Goal: Task Accomplishment & Management: Use online tool/utility

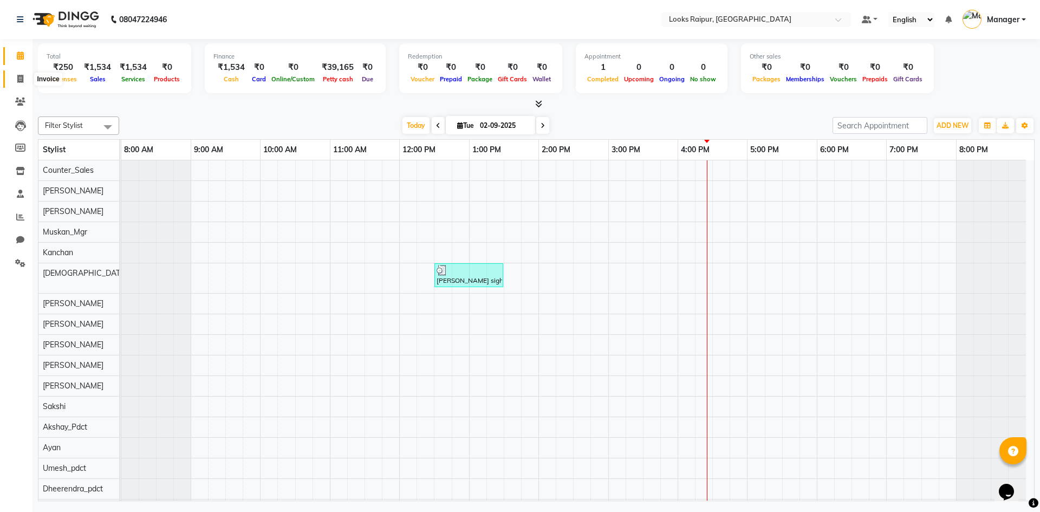
click at [22, 82] on icon at bounding box center [20, 79] width 6 height 8
select select "service"
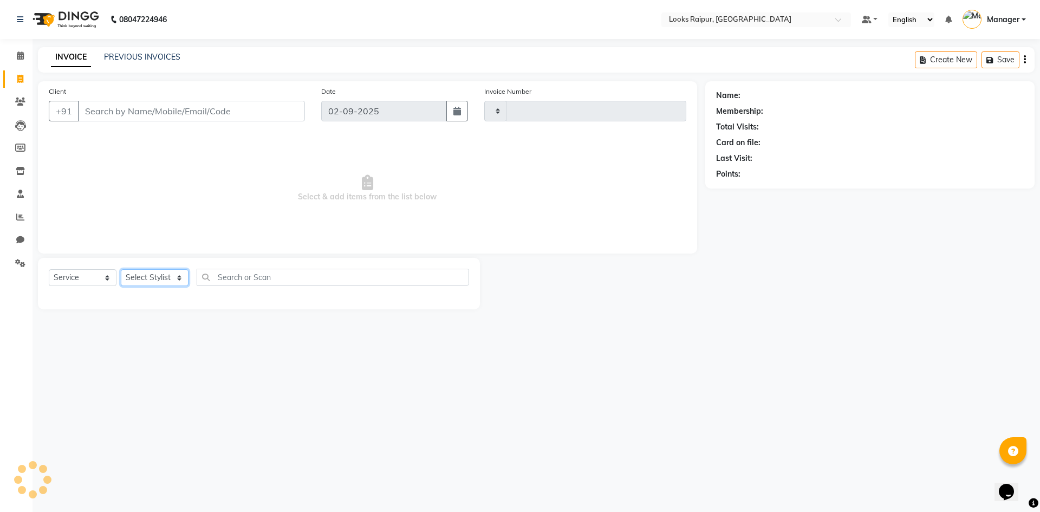
click at [144, 280] on select "Select Stylist" at bounding box center [155, 277] width 68 height 17
type input "0334"
select select "8606"
click at [121, 269] on select "Select Stylist" at bounding box center [155, 277] width 68 height 17
click at [153, 274] on select "Select Stylist" at bounding box center [155, 277] width 68 height 17
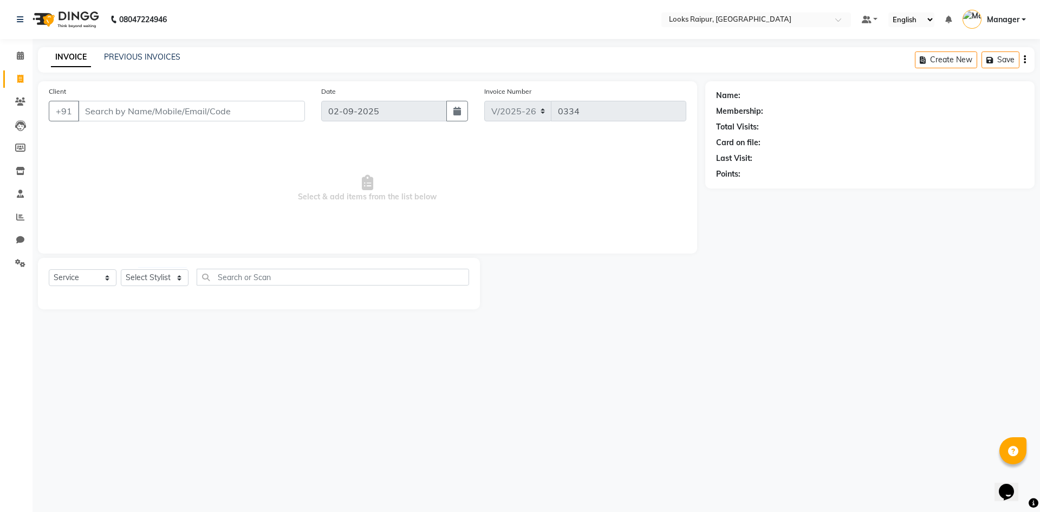
click at [149, 296] on div at bounding box center [259, 296] width 420 height 4
click at [148, 276] on select "Select Stylist Akshay_Pdct [PERSON_NAME] [PERSON_NAME] Counter_Sales Dheerendra…" at bounding box center [155, 277] width 68 height 17
select select "85886"
click at [121, 269] on select "Select Stylist Akshay_Pdct [PERSON_NAME] [PERSON_NAME] Counter_Sales Dheerendra…" at bounding box center [155, 277] width 68 height 17
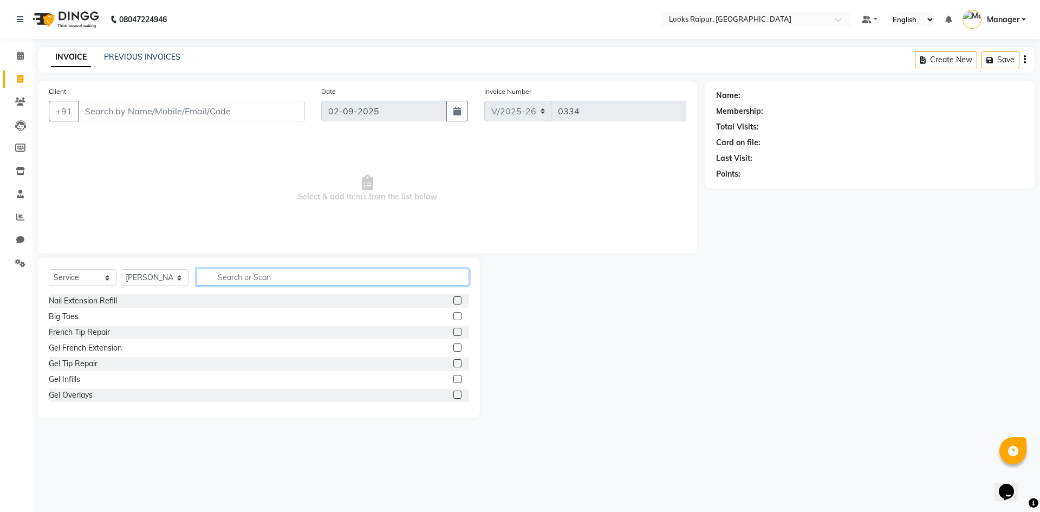
click at [257, 274] on input "text" at bounding box center [333, 277] width 272 height 17
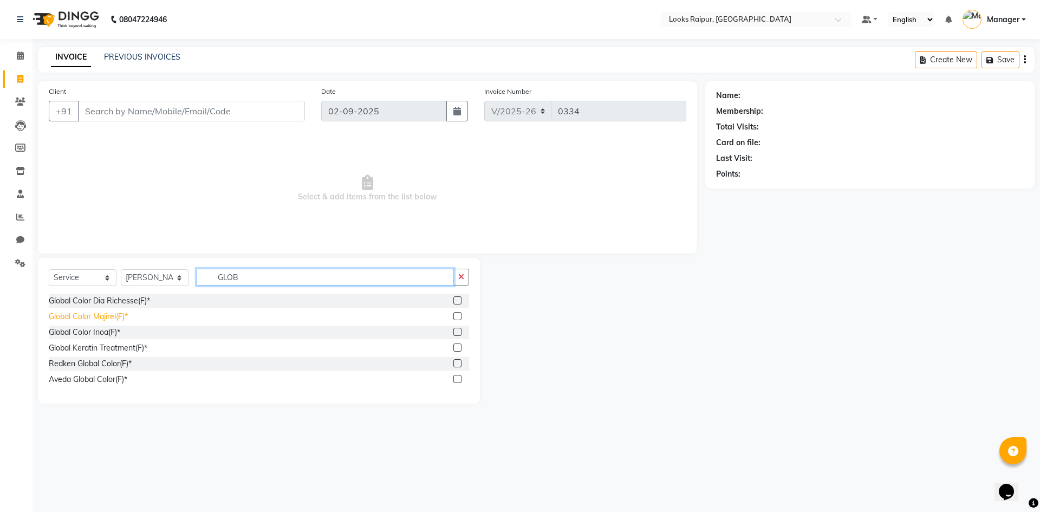
type input "GLOB"
click at [113, 319] on div "Global Color Majirel(F)*" at bounding box center [88, 316] width 79 height 11
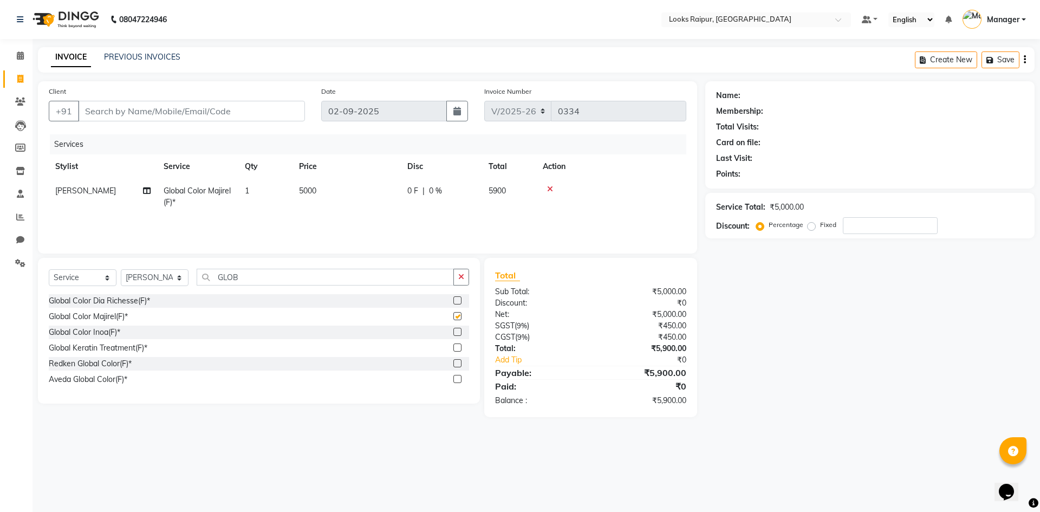
checkbox input "false"
click at [314, 193] on span "5000" at bounding box center [307, 191] width 17 height 10
select select "85886"
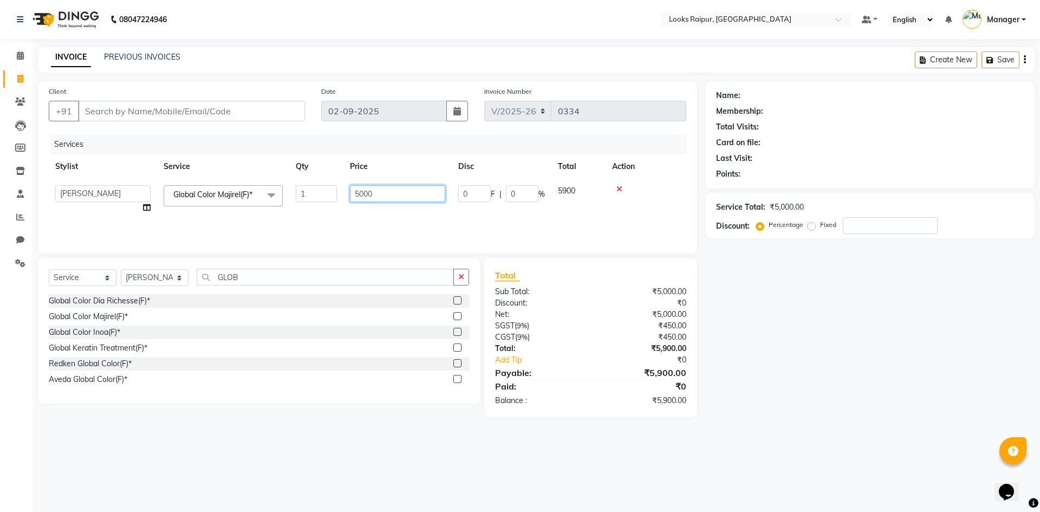
drag, startPoint x: 374, startPoint y: 195, endPoint x: 338, endPoint y: 194, distance: 36.3
click at [338, 194] on tr "Akshay_Pdct [PERSON_NAME] [PERSON_NAME] Counter_Sales Dheerendra_pdct [PERSON_N…" at bounding box center [368, 199] width 638 height 41
type input "6500"
click at [352, 207] on td "6500" at bounding box center [397, 199] width 108 height 41
select select "85886"
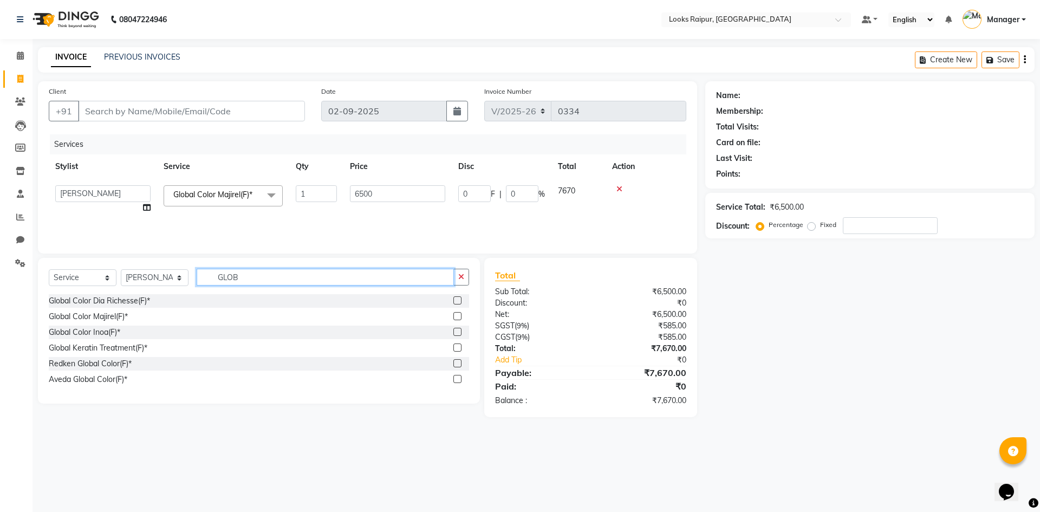
drag, startPoint x: 177, startPoint y: 271, endPoint x: 144, endPoint y: 275, distance: 33.2
click at [148, 275] on div "Select Service Product Membership Package Voucher Prepaid Gift Card Select Styl…" at bounding box center [259, 281] width 420 height 25
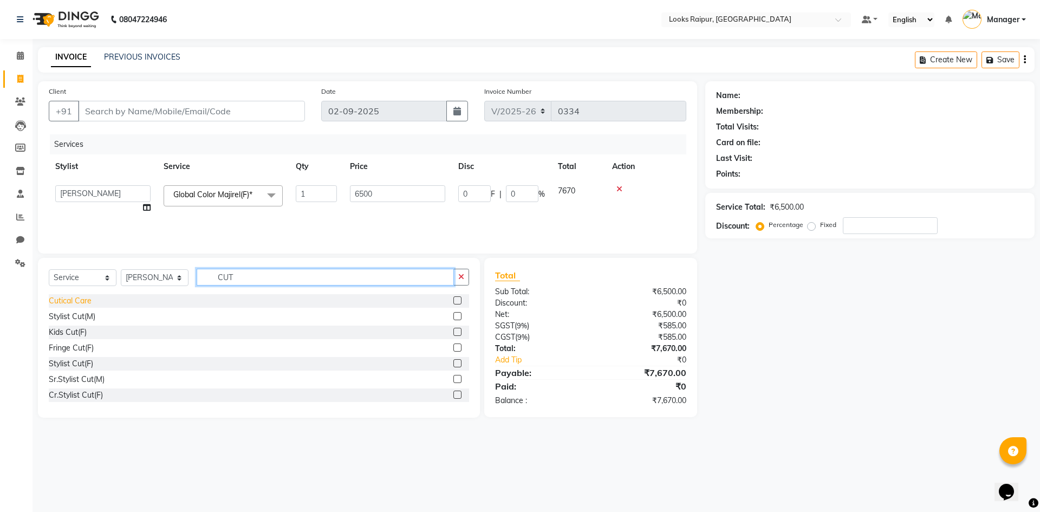
type input "CUT"
click at [69, 317] on div "Stylist Cut(M)" at bounding box center [72, 316] width 47 height 11
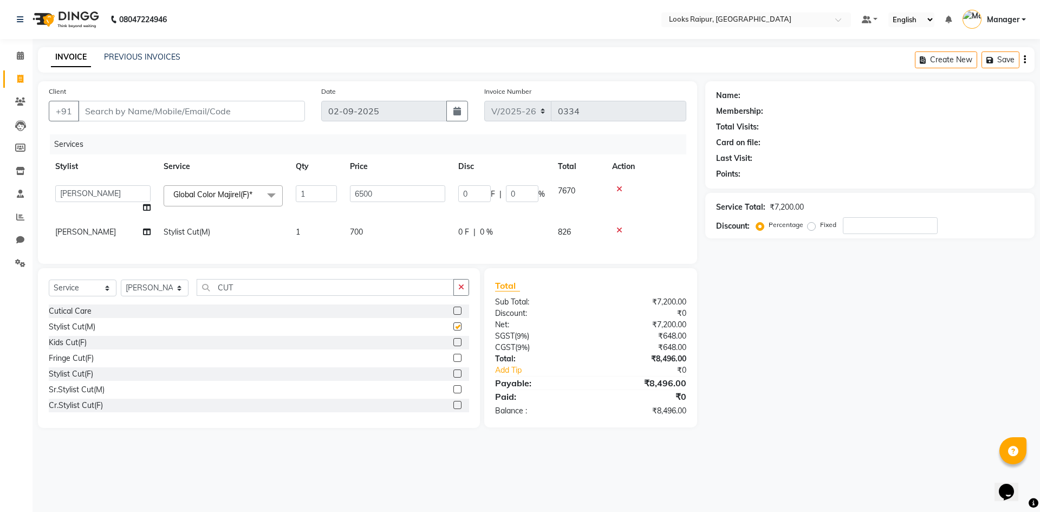
checkbox input "false"
click at [621, 229] on icon at bounding box center [619, 230] width 6 height 8
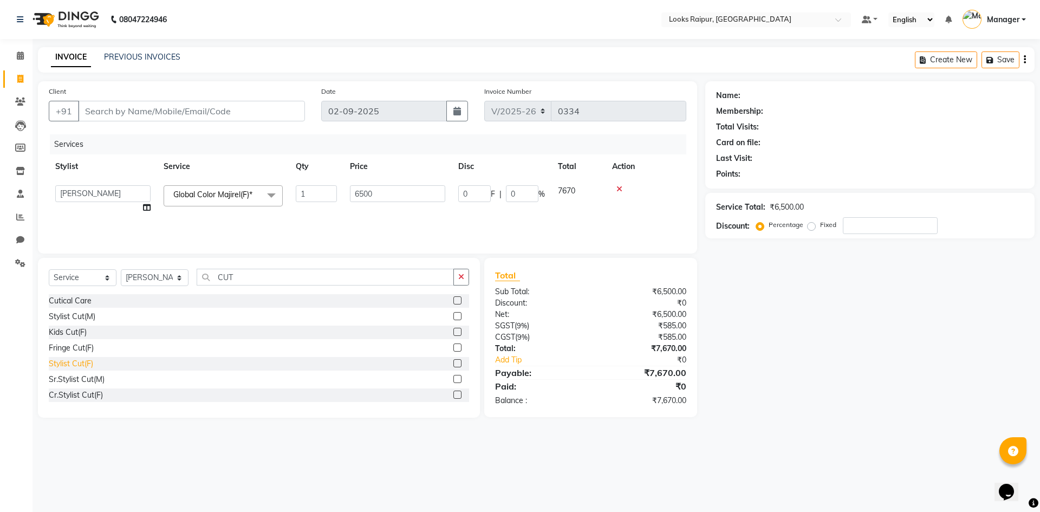
click at [79, 365] on div "Stylist Cut(F)" at bounding box center [71, 363] width 44 height 11
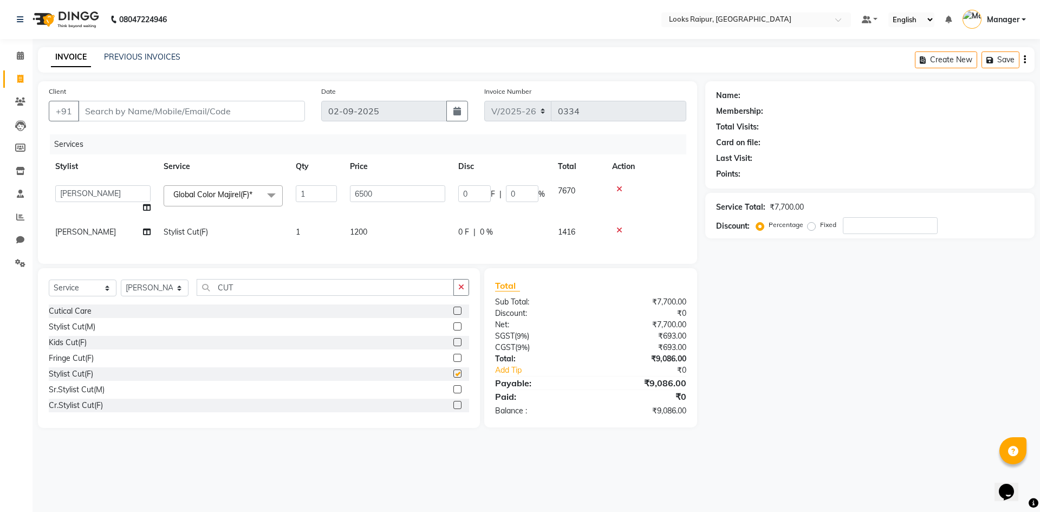
checkbox input "false"
click at [366, 231] on span "1200" at bounding box center [358, 232] width 17 height 10
select select "85886"
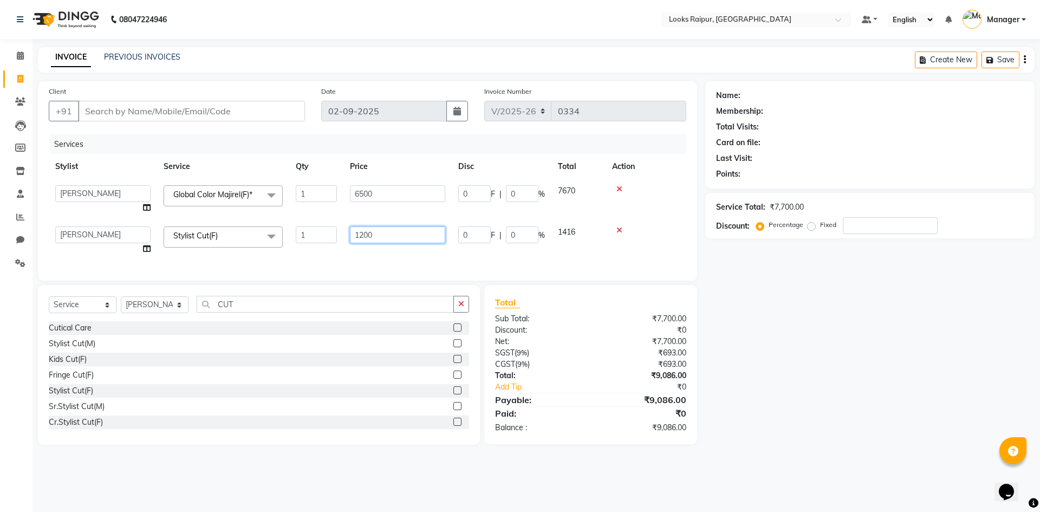
drag, startPoint x: 360, startPoint y: 236, endPoint x: 303, endPoint y: 239, distance: 56.4
click at [308, 237] on tr "Akshay_Pdct [PERSON_NAME] [PERSON_NAME] Counter_Sales Dheerendra_pdct [PERSON_N…" at bounding box center [368, 240] width 638 height 41
type input "1250"
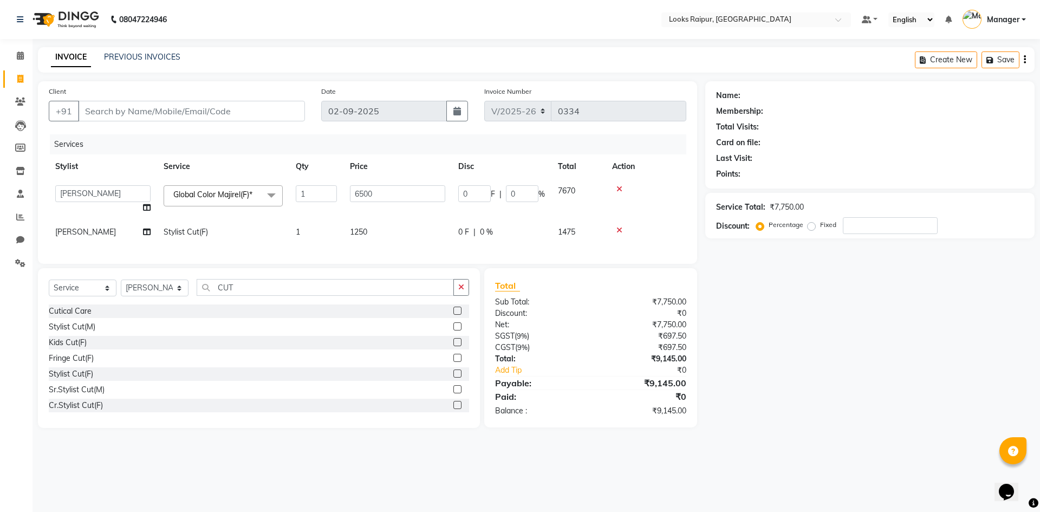
click at [343, 253] on div "Services Stylist Service Qty Price Disc Total Action Akshay_Pdct [PERSON_NAME] …" at bounding box center [368, 193] width 638 height 119
click at [166, 115] on input "Client" at bounding box center [191, 111] width 227 height 21
type input "9"
type input "0"
type input "9977899774"
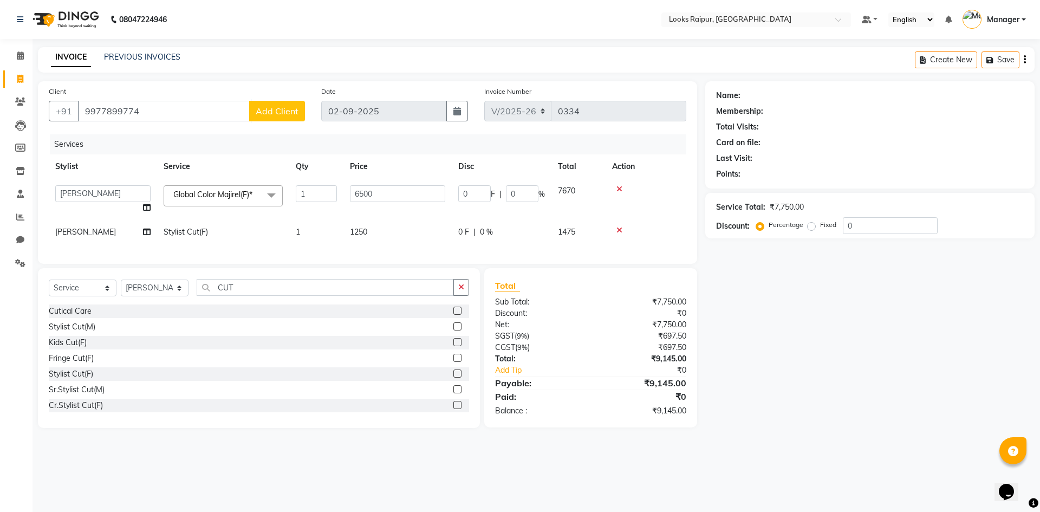
click at [263, 114] on span "Add Client" at bounding box center [277, 111] width 43 height 11
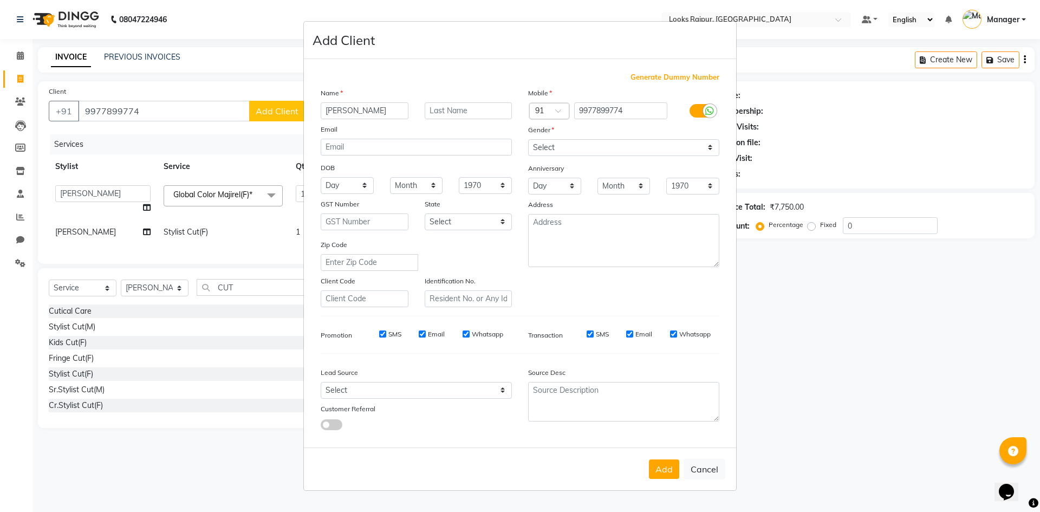
type input "[PERSON_NAME]"
click at [474, 110] on input "text" at bounding box center [469, 110] width 88 height 17
type input "."
drag, startPoint x: 573, startPoint y: 142, endPoint x: 572, endPoint y: 148, distance: 5.4
click at [573, 142] on select "Select [DEMOGRAPHIC_DATA] [DEMOGRAPHIC_DATA] Other Prefer Not To Say" at bounding box center [623, 147] width 191 height 17
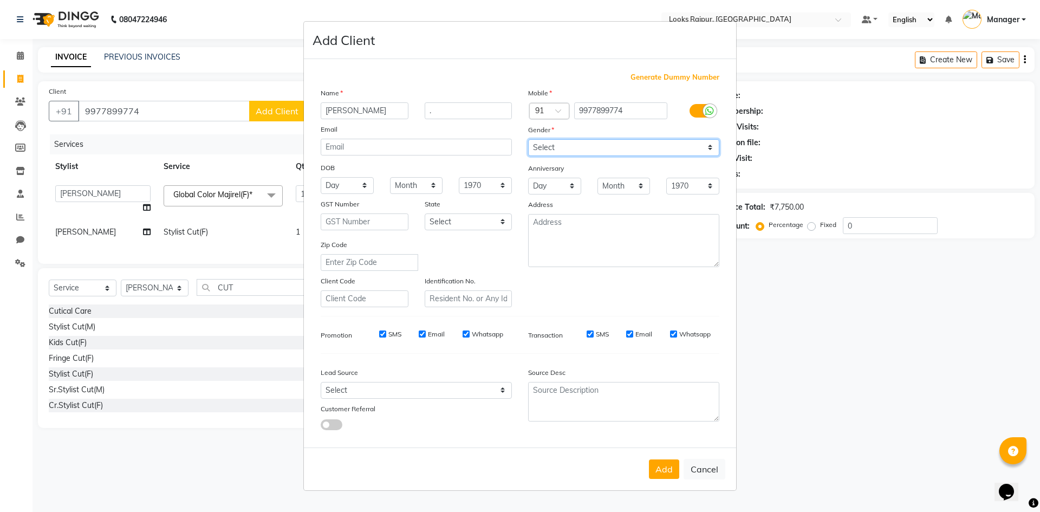
select select "[DEMOGRAPHIC_DATA]"
click at [528, 139] on select "Select [DEMOGRAPHIC_DATA] [DEMOGRAPHIC_DATA] Other Prefer Not To Say" at bounding box center [623, 147] width 191 height 17
click at [662, 467] on button "Add" at bounding box center [664, 468] width 30 height 19
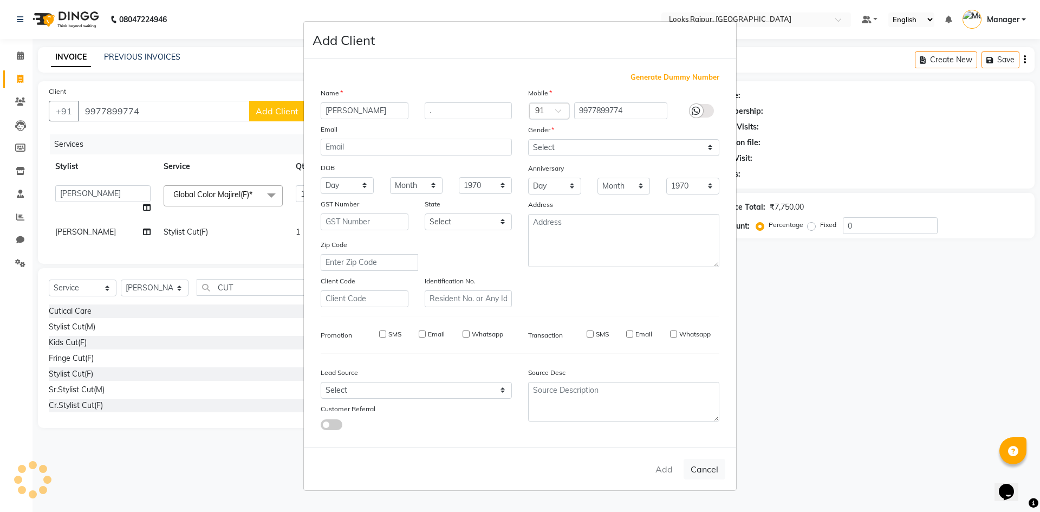
select select
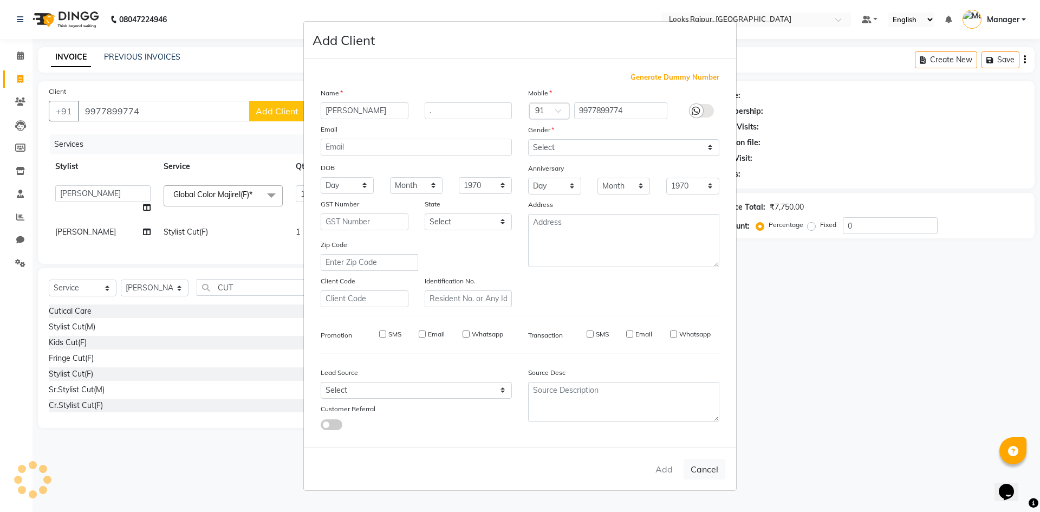
select select
checkbox input "false"
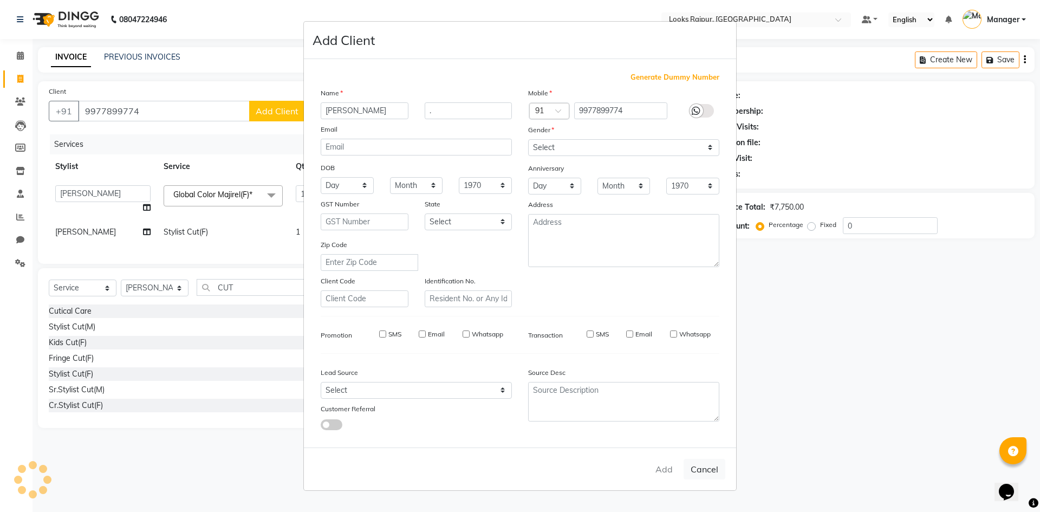
checkbox input "false"
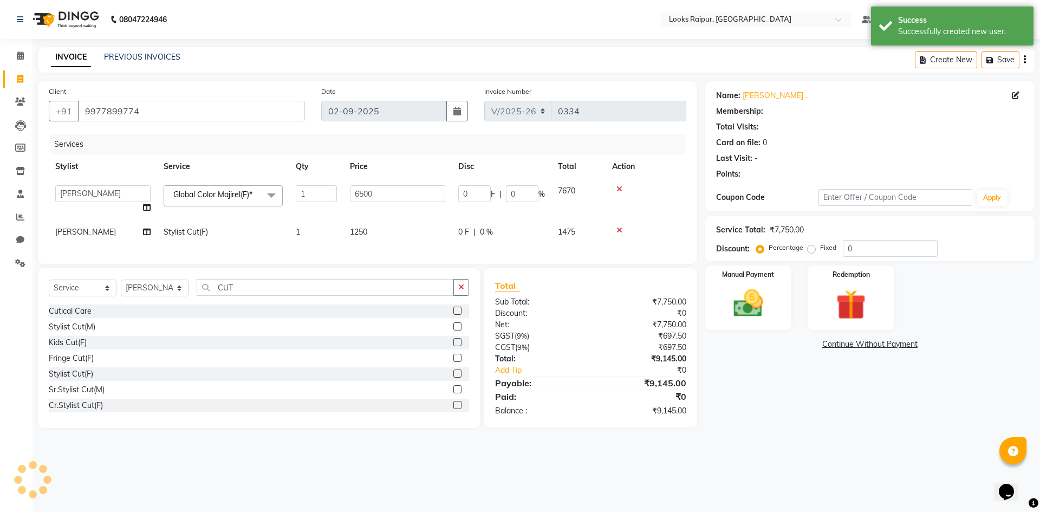
select select "1: Object"
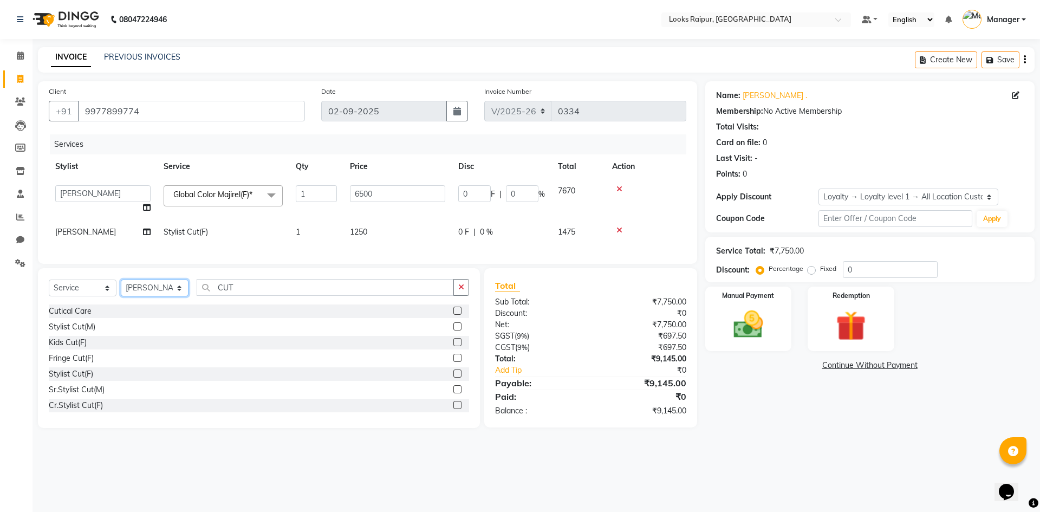
click at [147, 295] on select "Select Stylist Akshay_Pdct [PERSON_NAME] [PERSON_NAME] Counter_Sales Dheerendra…" at bounding box center [155, 287] width 68 height 17
select select "85891"
click at [121, 288] on select "Select Stylist Akshay_Pdct [PERSON_NAME] [PERSON_NAME] Counter_Sales Dheerendra…" at bounding box center [155, 287] width 68 height 17
drag, startPoint x: 253, startPoint y: 295, endPoint x: 206, endPoint y: 302, distance: 47.1
click at [206, 296] on input "CUT" at bounding box center [325, 287] width 257 height 17
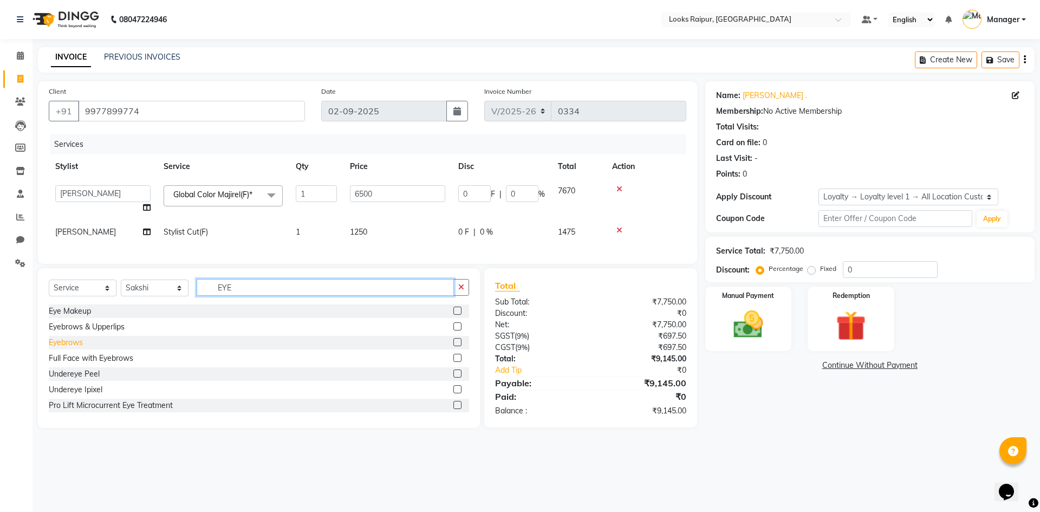
type input "EYE"
click at [78, 348] on div "Eyebrows" at bounding box center [66, 342] width 34 height 11
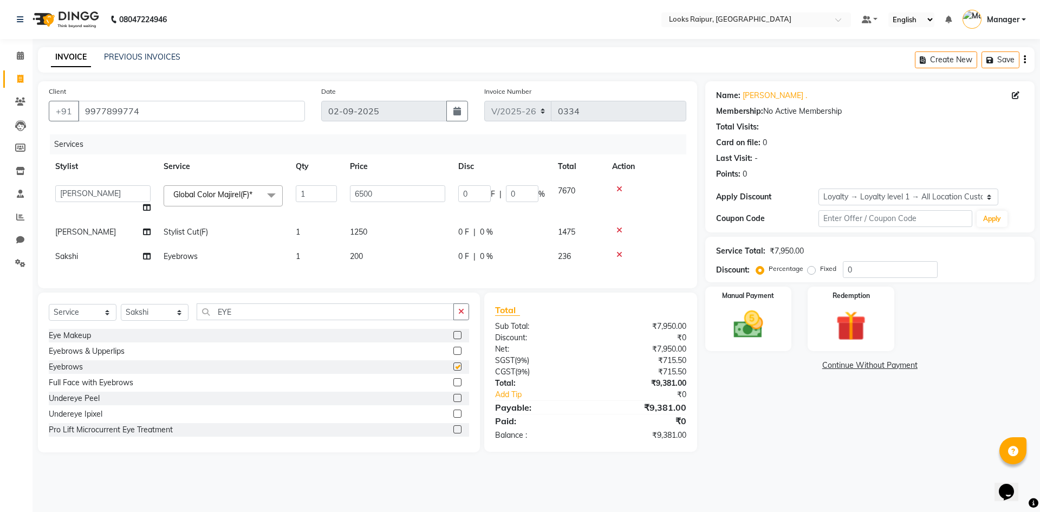
checkbox input "false"
click at [360, 253] on span "200" at bounding box center [356, 256] width 13 height 10
select select "85891"
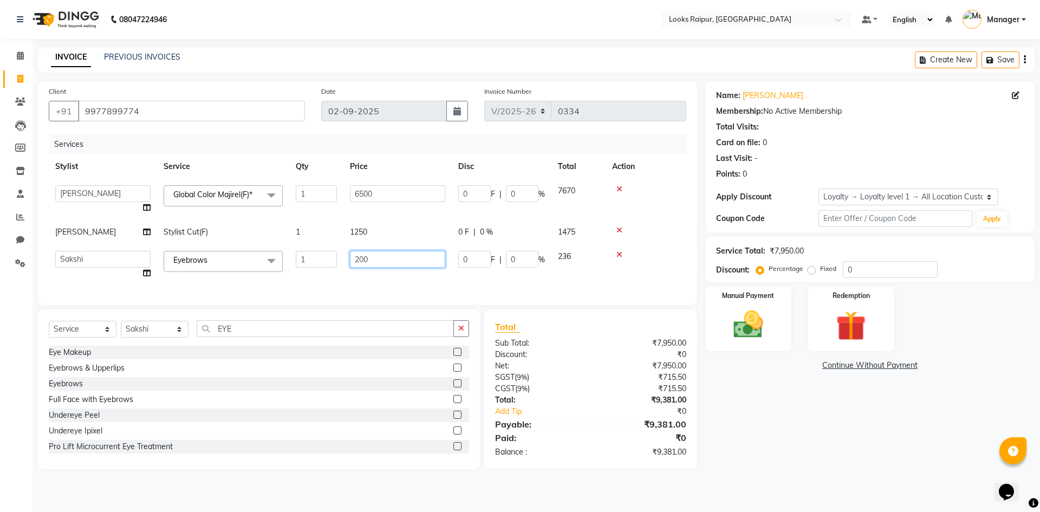
drag, startPoint x: 386, startPoint y: 261, endPoint x: 262, endPoint y: 270, distance: 124.4
click at [262, 270] on tr "Akshay_Pdct [PERSON_NAME] [PERSON_NAME] Counter_Sales Dheerendra_pdct [PERSON_N…" at bounding box center [368, 264] width 638 height 41
type input "100"
click at [357, 277] on div "Services Stylist Service Qty Price Disc Total Action Akshay_Pdct [PERSON_NAME] …" at bounding box center [368, 214] width 638 height 160
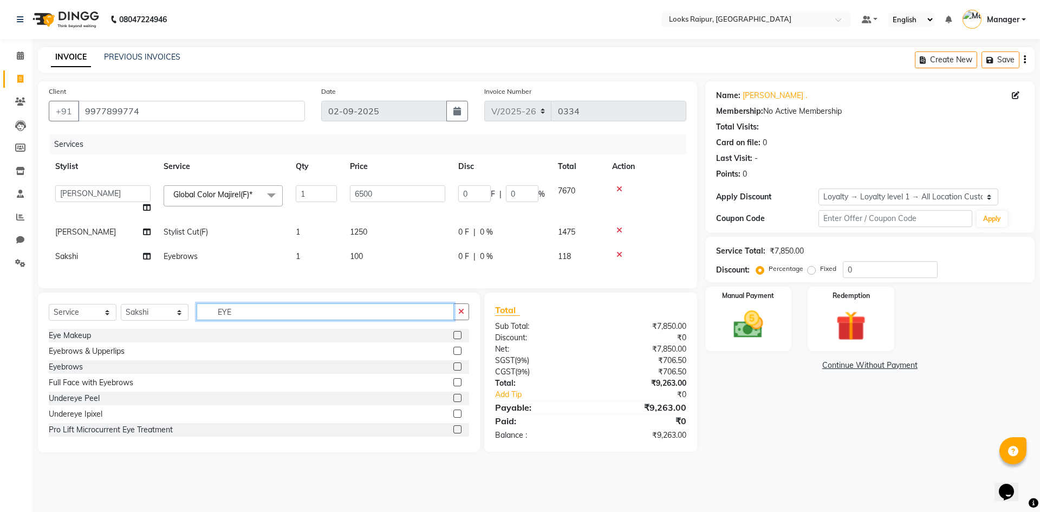
drag, startPoint x: 238, startPoint y: 317, endPoint x: 184, endPoint y: 327, distance: 54.9
click at [184, 327] on div "Select Service Product Membership Package Voucher Prepaid Gift Card Select Styl…" at bounding box center [259, 315] width 420 height 25
type input "UPP"
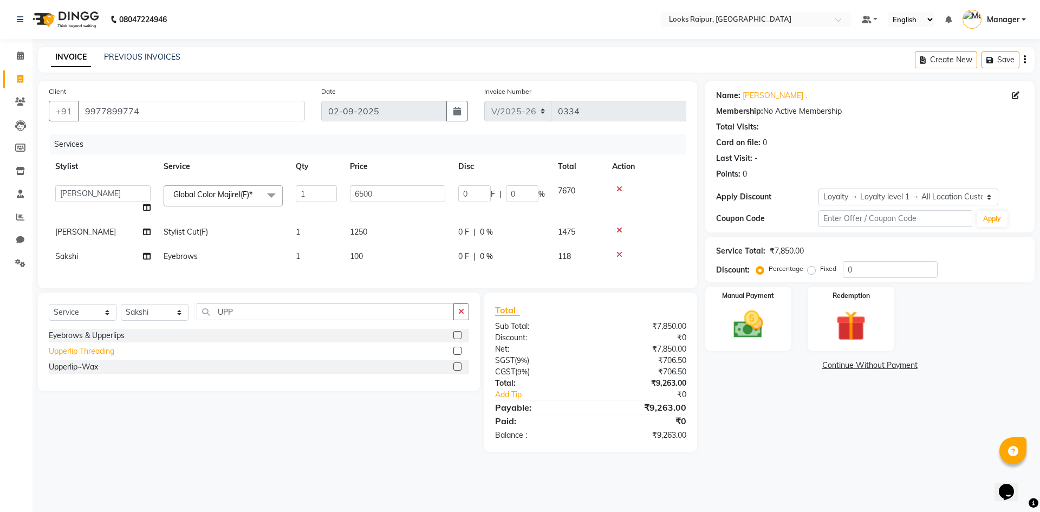
click at [90, 357] on div "Upperlip Threading" at bounding box center [82, 351] width 66 height 11
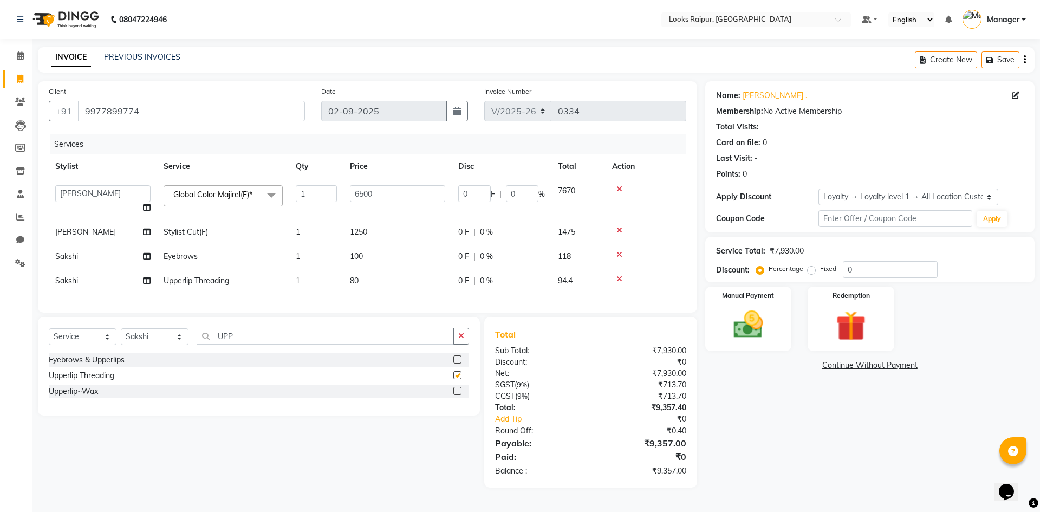
checkbox input "false"
click at [358, 282] on span "80" at bounding box center [354, 281] width 9 height 10
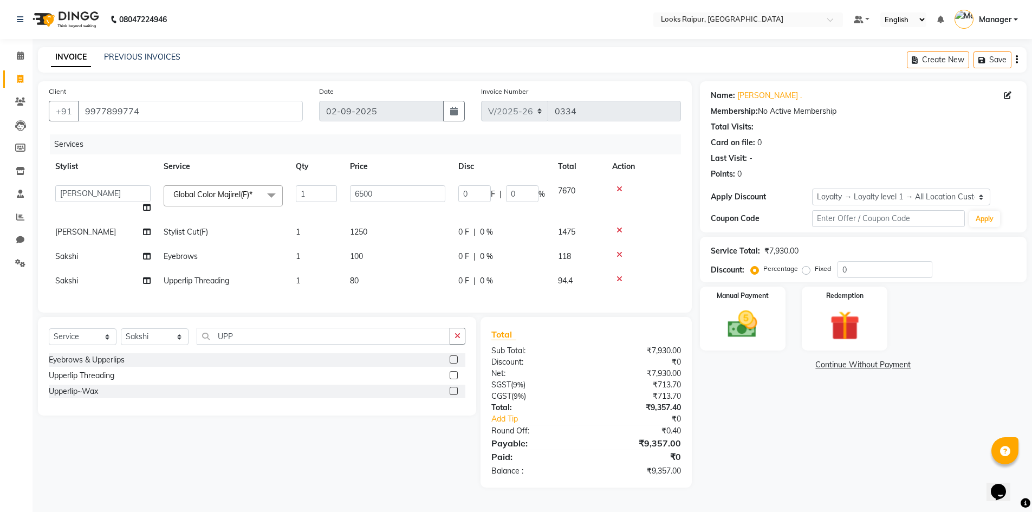
select select "85891"
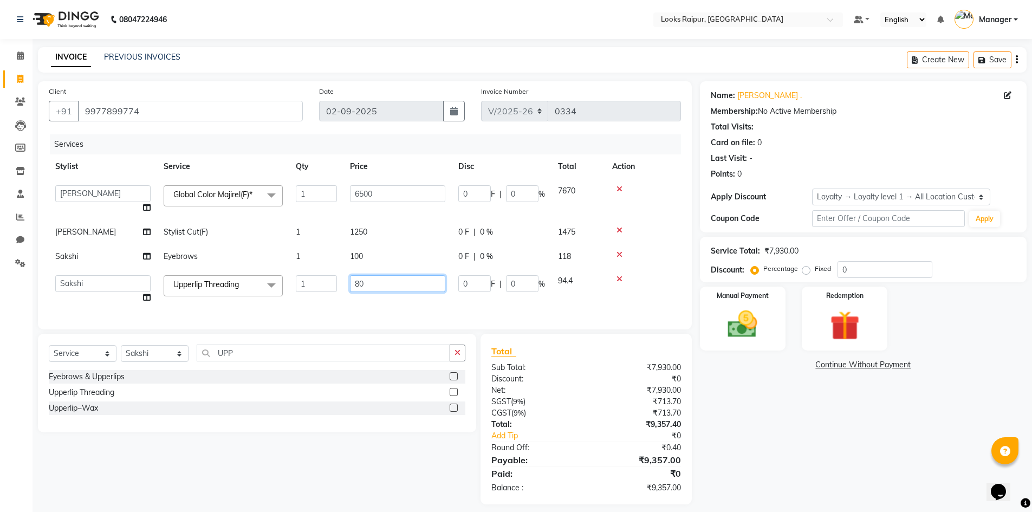
drag, startPoint x: 394, startPoint y: 284, endPoint x: 311, endPoint y: 291, distance: 83.2
click at [311, 291] on tr "Akshay_Pdct [PERSON_NAME] [PERSON_NAME] Counter_Sales Dheerendra_pdct [PERSON_N…" at bounding box center [365, 289] width 632 height 41
type input "100"
click at [339, 304] on div "Services Stylist Service Qty Price Disc Total Action Akshay_Pdct [PERSON_NAME] …" at bounding box center [365, 226] width 632 height 184
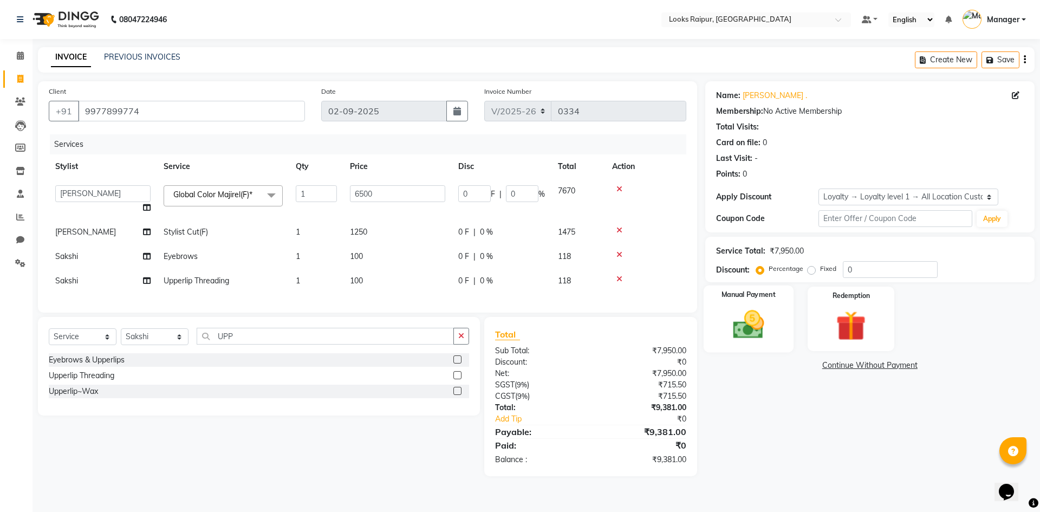
click at [770, 323] on img at bounding box center [748, 325] width 50 height 36
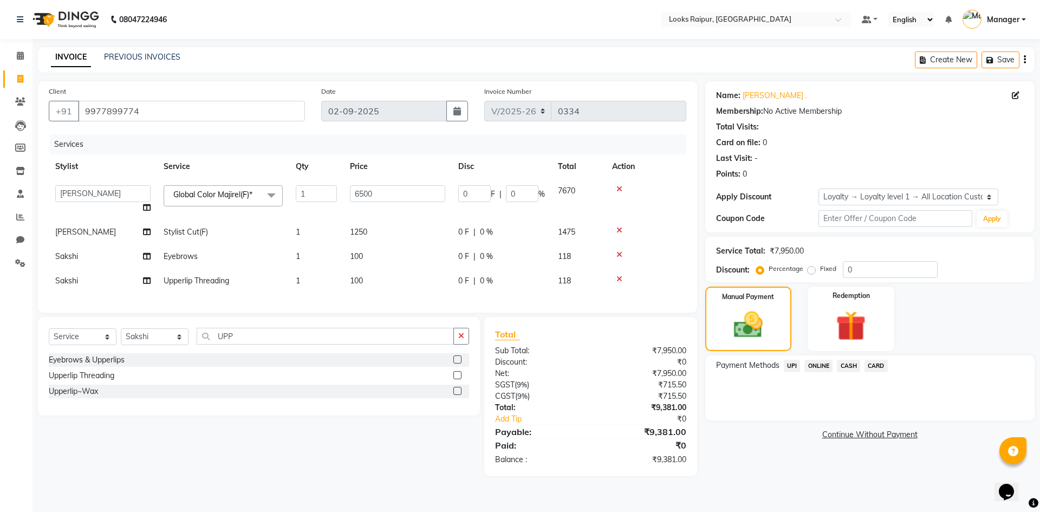
click at [791, 364] on span "UPI" at bounding box center [792, 366] width 17 height 12
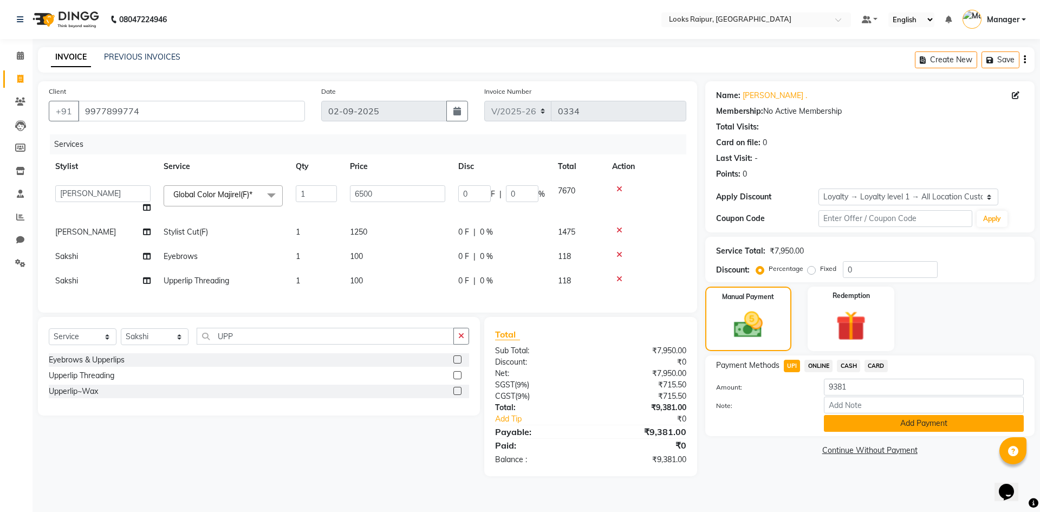
click at [906, 419] on button "Add Payment" at bounding box center [924, 423] width 200 height 17
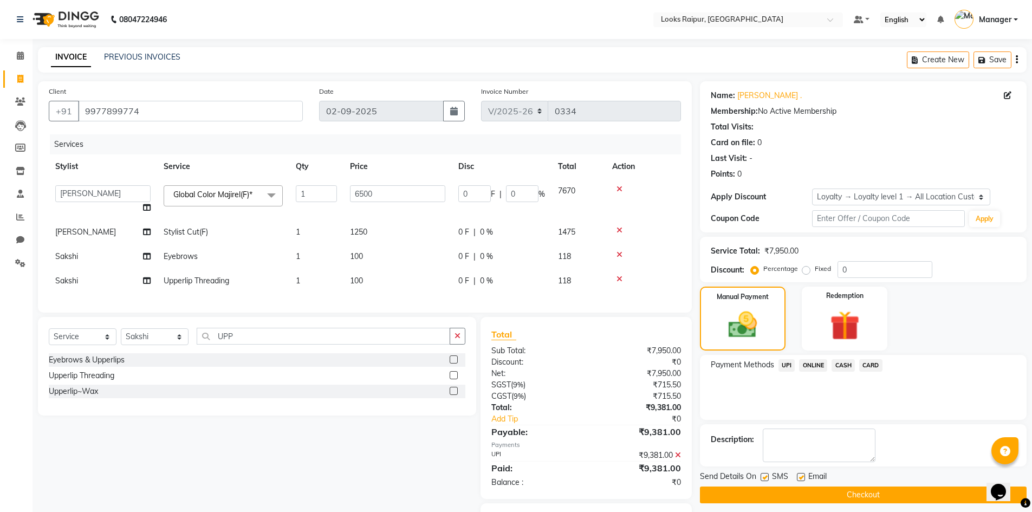
click at [856, 492] on button "Checkout" at bounding box center [863, 494] width 327 height 17
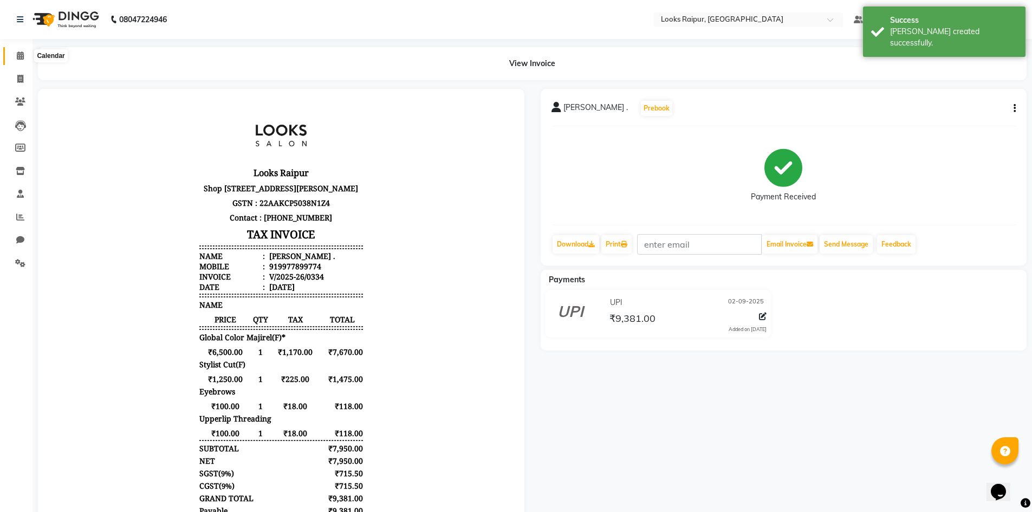
drag, startPoint x: 15, startPoint y: 54, endPoint x: 19, endPoint y: 60, distance: 6.6
click at [15, 54] on span at bounding box center [20, 56] width 19 height 12
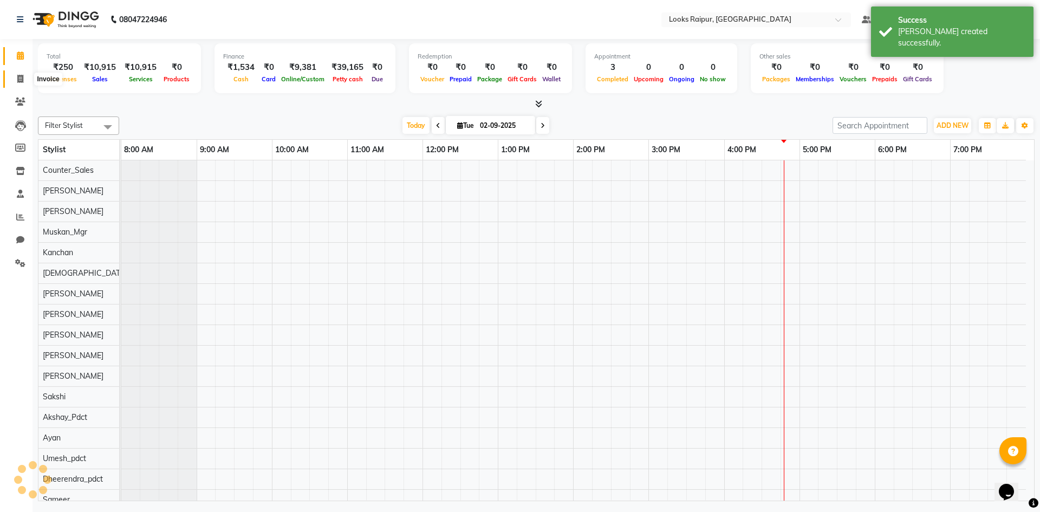
click at [28, 79] on span at bounding box center [20, 79] width 19 height 12
select select "service"
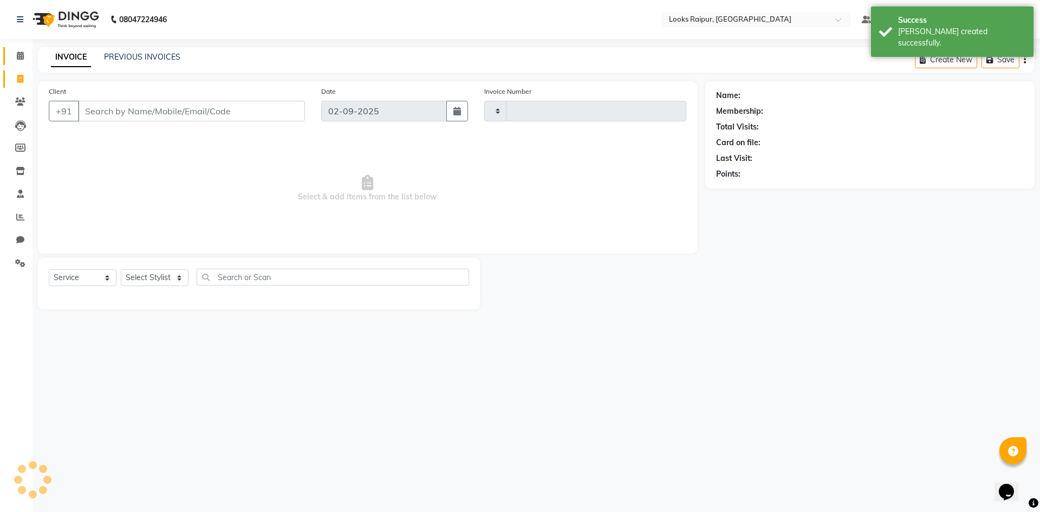
type input "0335"
select select "8606"
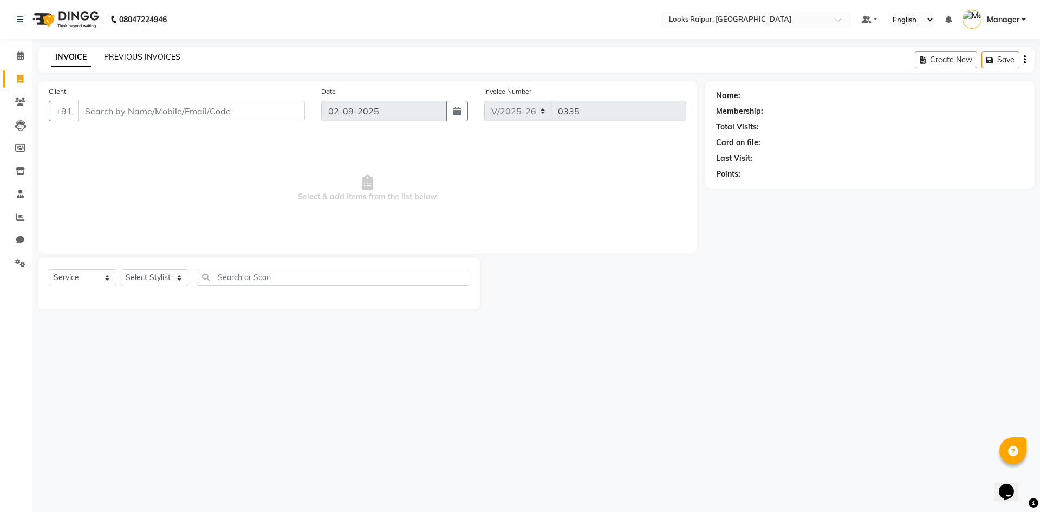
click at [139, 57] on link "PREVIOUS INVOICES" at bounding box center [142, 57] width 76 height 10
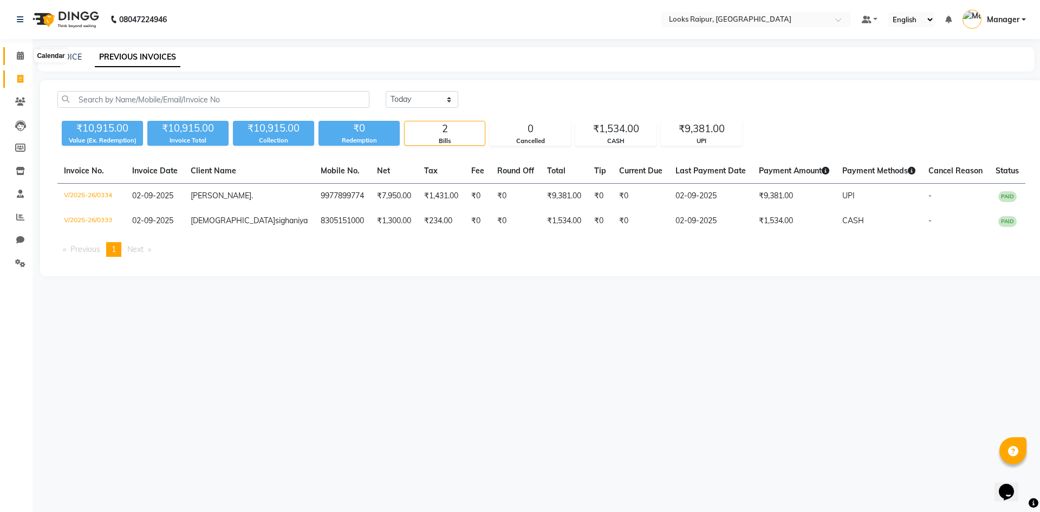
click at [22, 57] on icon at bounding box center [20, 55] width 7 height 8
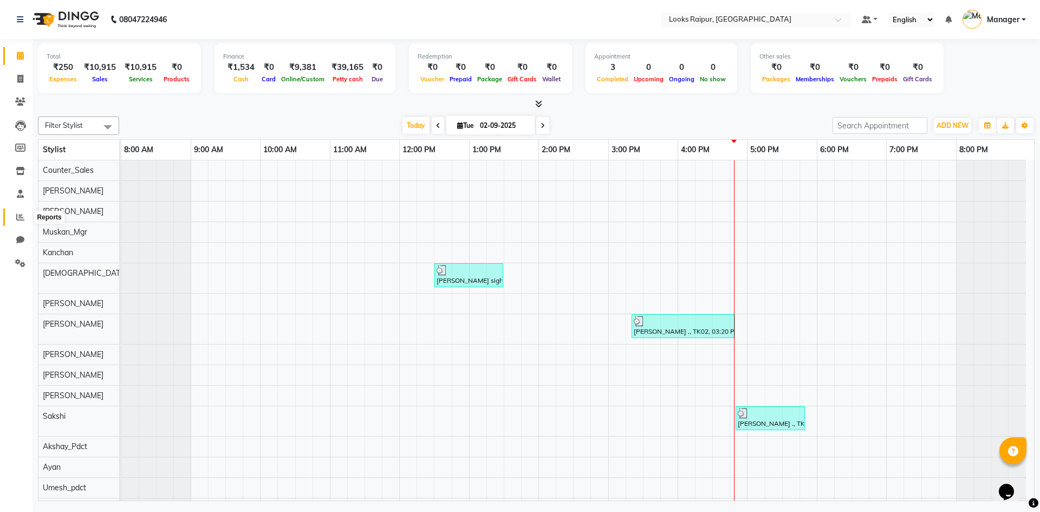
click at [16, 219] on span at bounding box center [20, 217] width 19 height 12
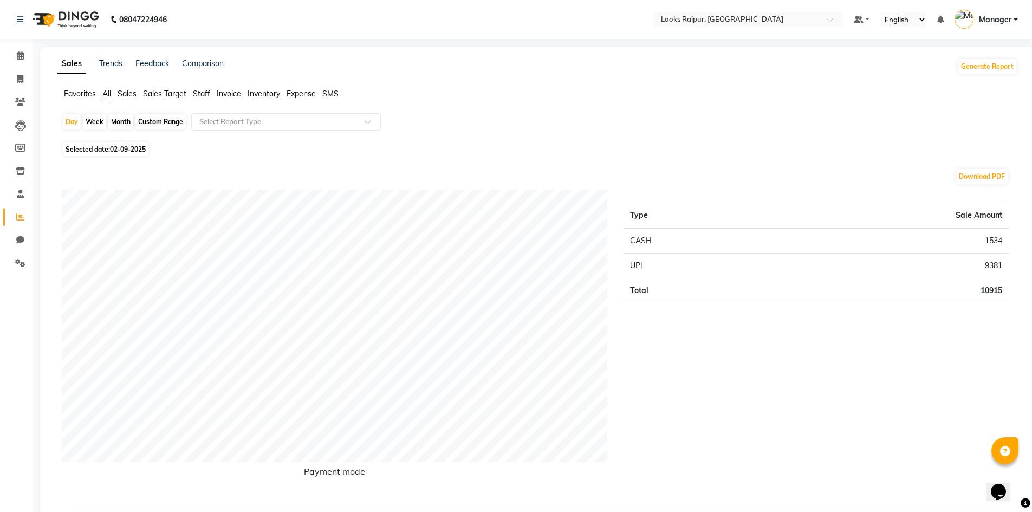
click at [198, 95] on span "Staff" at bounding box center [201, 94] width 17 height 10
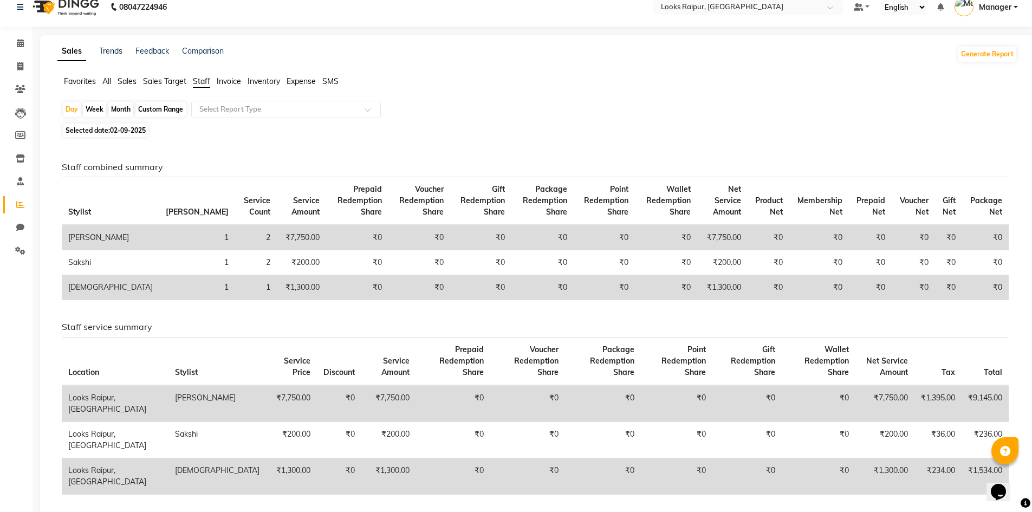
scroll to position [54, 0]
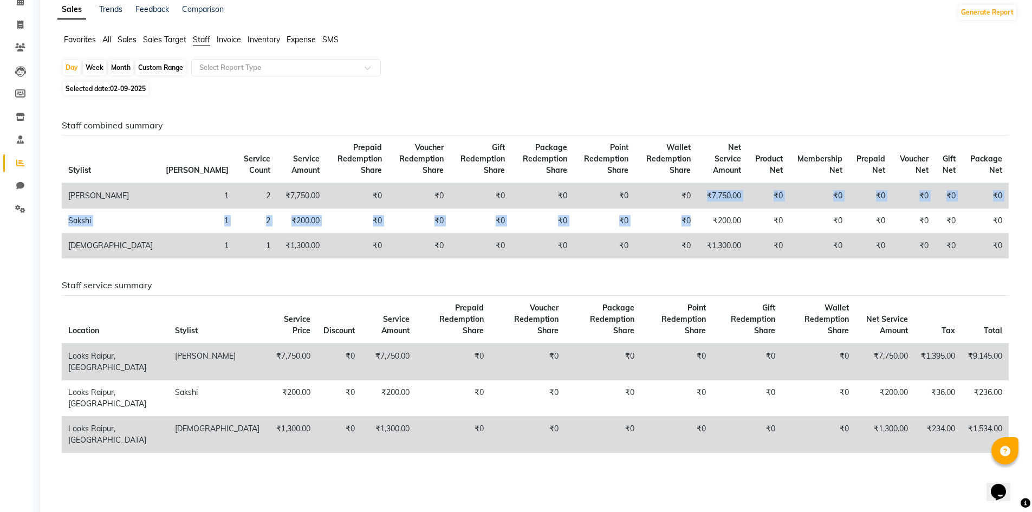
click at [667, 207] on tbody "[PERSON_NAME] 1 2 ₹7,750.00 ₹0 ₹0 ₹0 ₹0 ₹0 ₹0 ₹7,750.00 ₹0 ₹0 ₹0 ₹0 ₹0 ₹0 [PERS…" at bounding box center [535, 220] width 947 height 75
click at [697, 194] on td "₹7,750.00" at bounding box center [722, 195] width 50 height 25
click at [656, 196] on td "₹0" at bounding box center [666, 195] width 62 height 25
